Goal: Information Seeking & Learning: Understand process/instructions

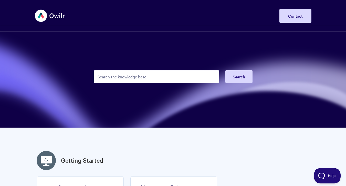
click at [117, 83] on input "Search the knowledge base" at bounding box center [157, 76] width 126 height 13
click at [108, 79] on input "Search the knowledge base" at bounding box center [157, 76] width 126 height 13
type input "a"
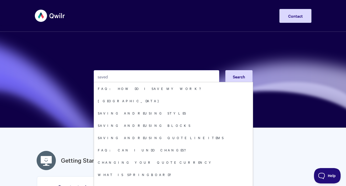
type input "saved"
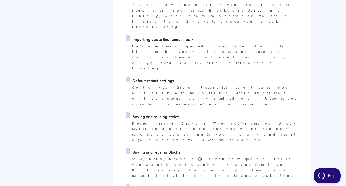
scroll to position [161, 0]
click at [196, 184] on link "Saving and reusing quote line items" at bounding box center [161, 188] width 71 height 8
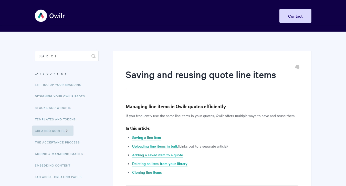
click at [150, 139] on link "Saving a line item" at bounding box center [146, 138] width 29 height 6
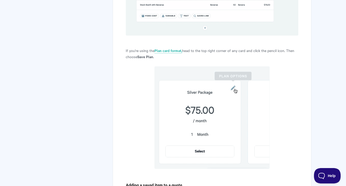
scroll to position [250, 0]
